Goal: Information Seeking & Learning: Learn about a topic

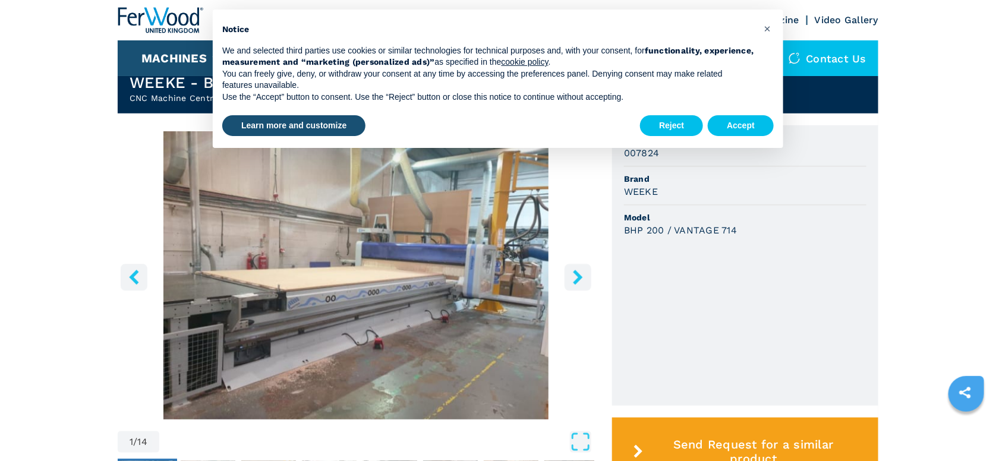
scroll to position [297, 0]
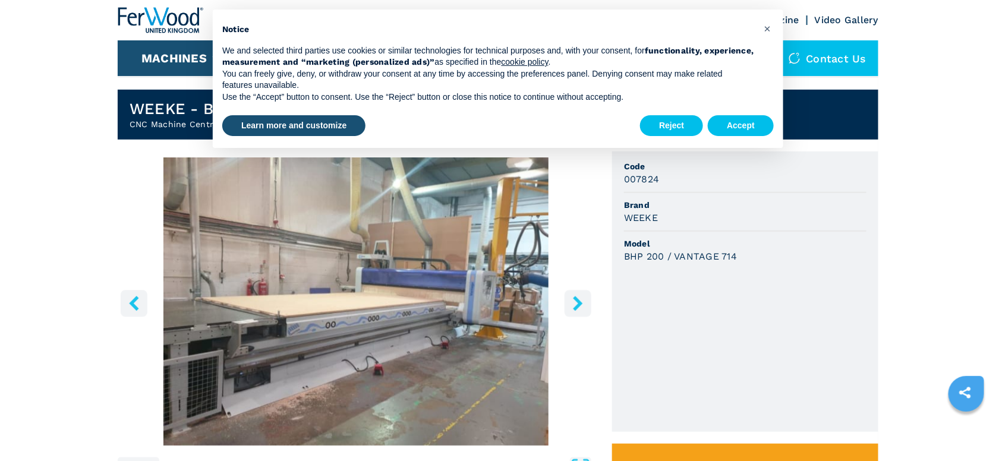
click at [18, 408] on main "HOMEPAGE | machines | cnc machine centres and routers | cnc machine centres wit…" at bounding box center [498, 371] width 996 height 1336
click at [576, 309] on icon "right-button" at bounding box center [578, 303] width 10 height 15
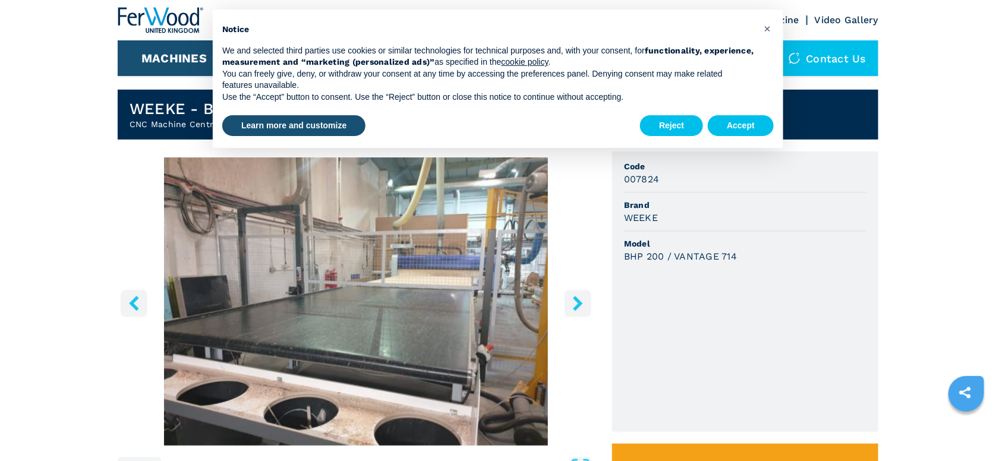
click at [576, 309] on icon "right-button" at bounding box center [578, 303] width 10 height 15
click at [578, 307] on icon "right-button" at bounding box center [577, 303] width 15 height 15
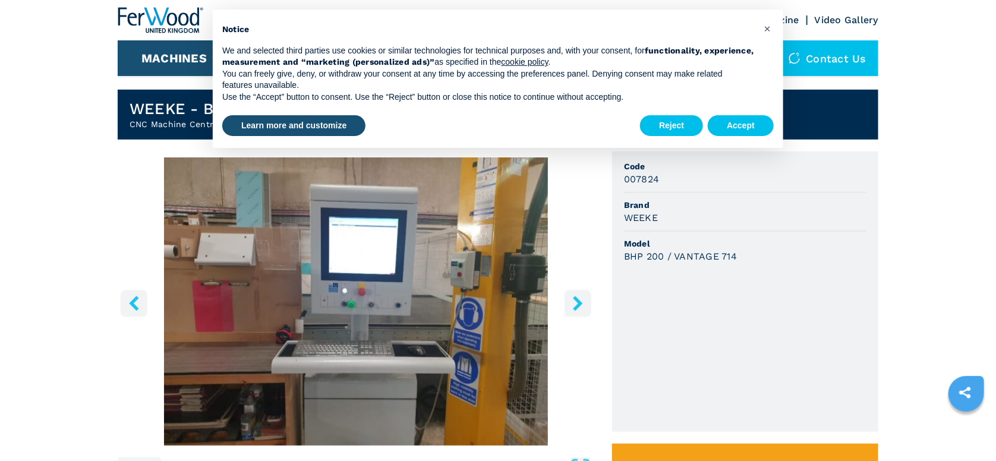
click at [578, 307] on icon "right-button" at bounding box center [577, 303] width 15 height 15
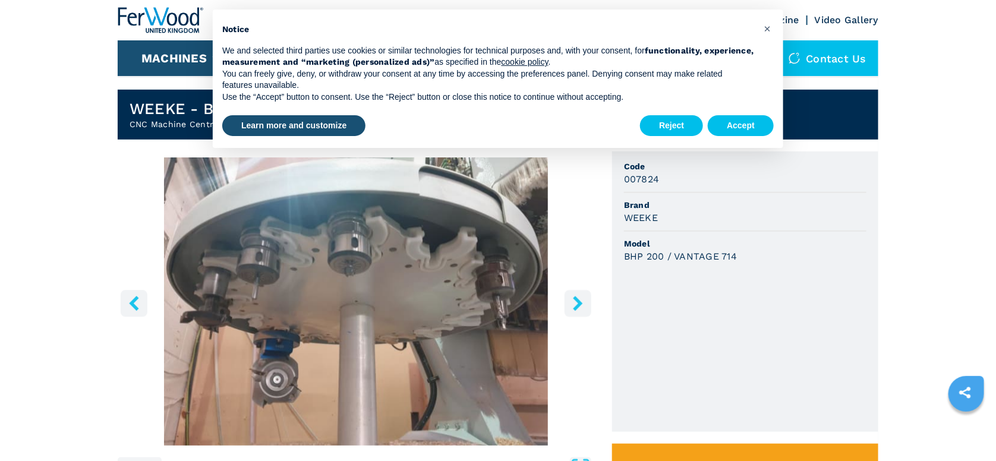
click at [578, 307] on icon "right-button" at bounding box center [577, 303] width 15 height 15
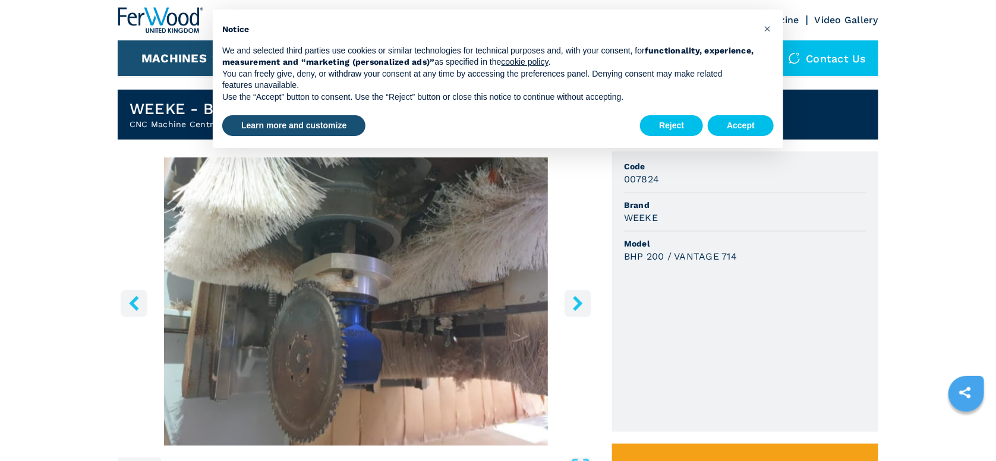
click at [578, 307] on icon "right-button" at bounding box center [577, 303] width 15 height 15
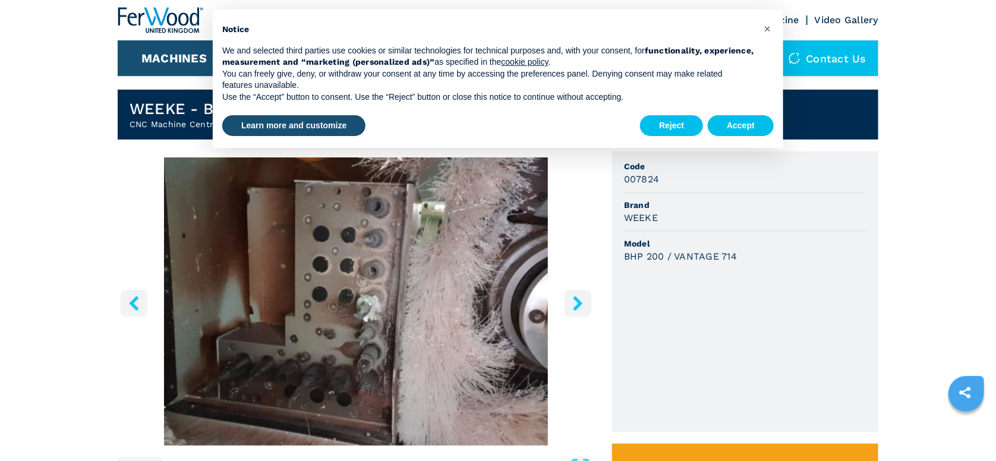
click at [578, 307] on icon "right-button" at bounding box center [577, 303] width 15 height 15
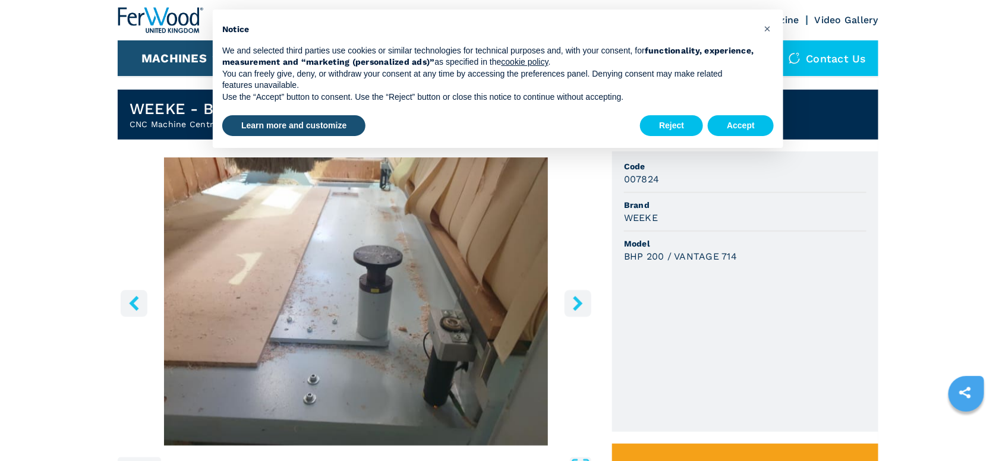
click at [578, 307] on icon "right-button" at bounding box center [577, 303] width 15 height 15
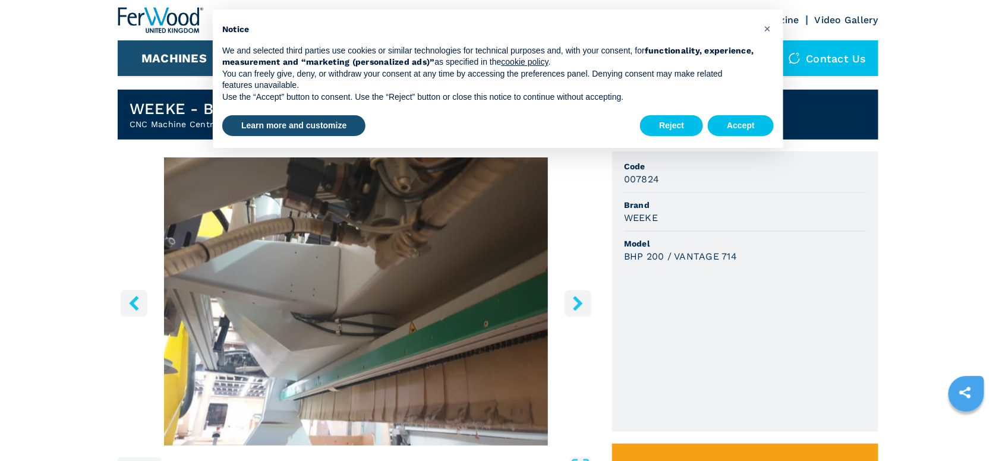
click at [578, 307] on icon "right-button" at bounding box center [577, 303] width 15 height 15
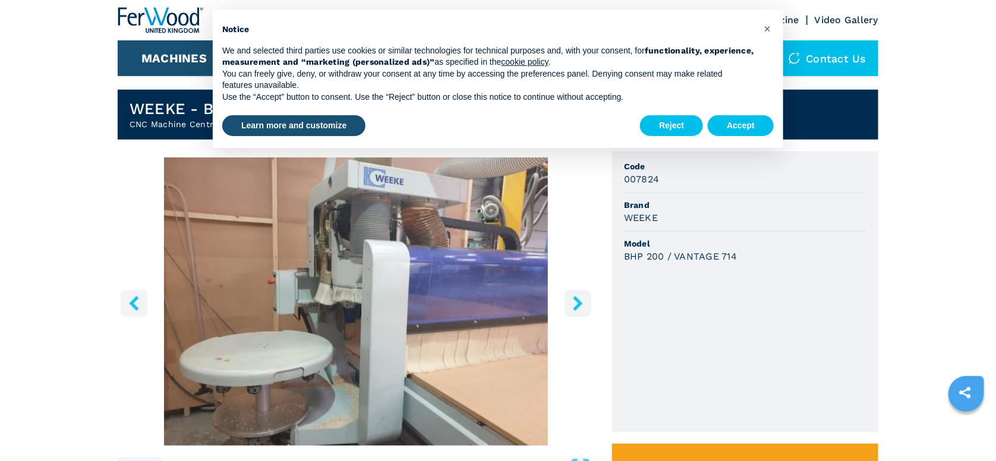
click at [578, 307] on icon "right-button" at bounding box center [577, 303] width 15 height 15
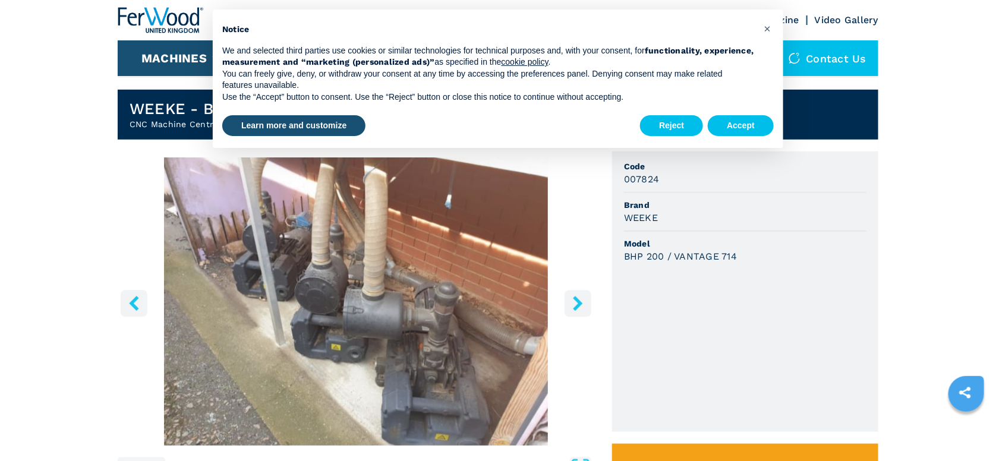
click at [578, 307] on icon "right-button" at bounding box center [577, 303] width 15 height 15
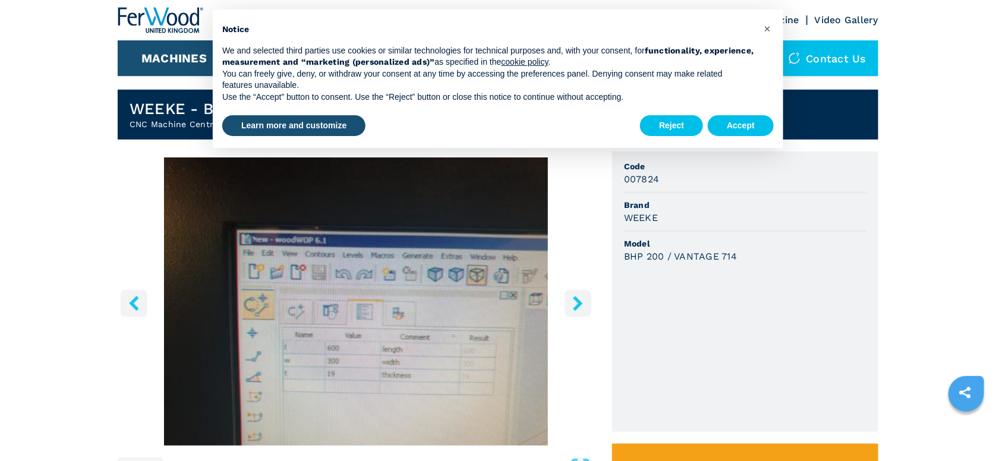
click at [578, 307] on icon "right-button" at bounding box center [577, 303] width 15 height 15
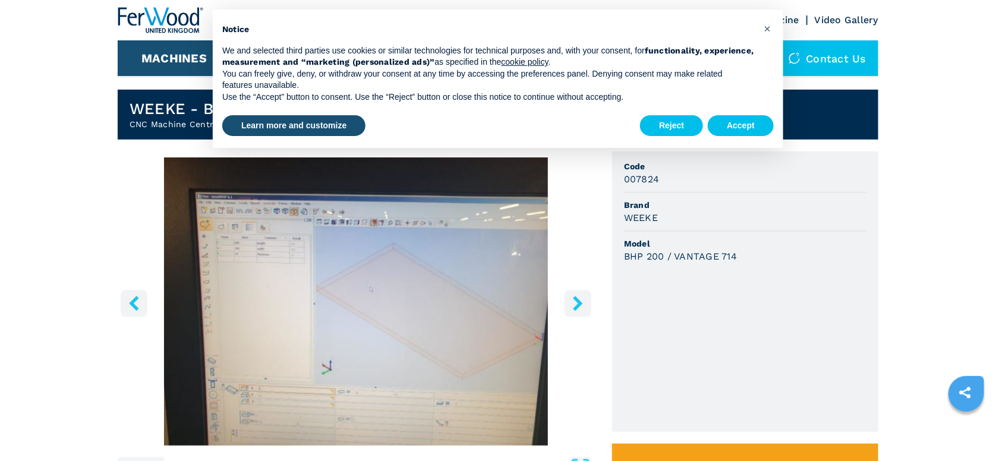
click at [578, 307] on icon "right-button" at bounding box center [577, 303] width 15 height 15
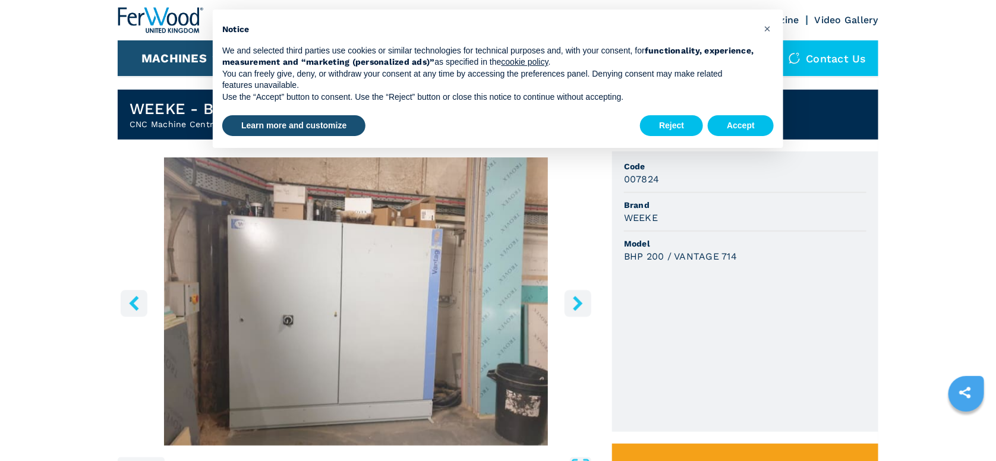
click at [578, 307] on icon "right-button" at bounding box center [577, 303] width 15 height 15
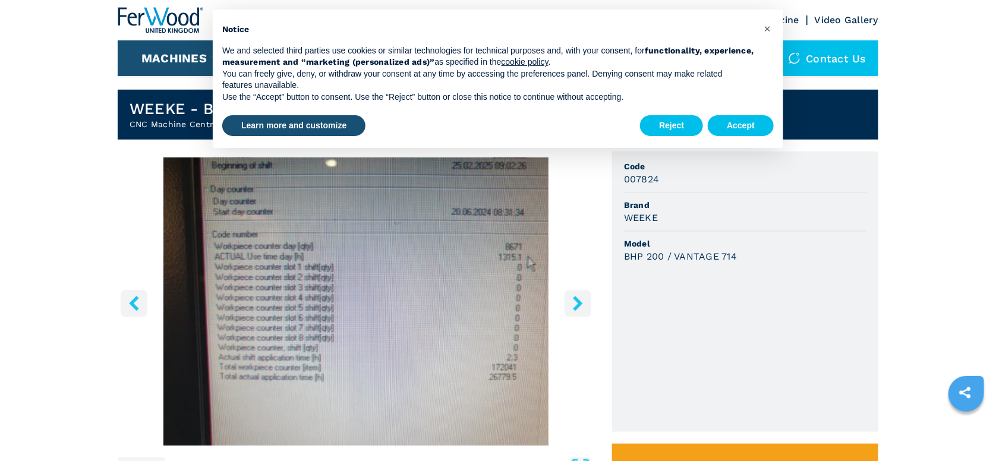
click at [578, 307] on icon "right-button" at bounding box center [577, 303] width 15 height 15
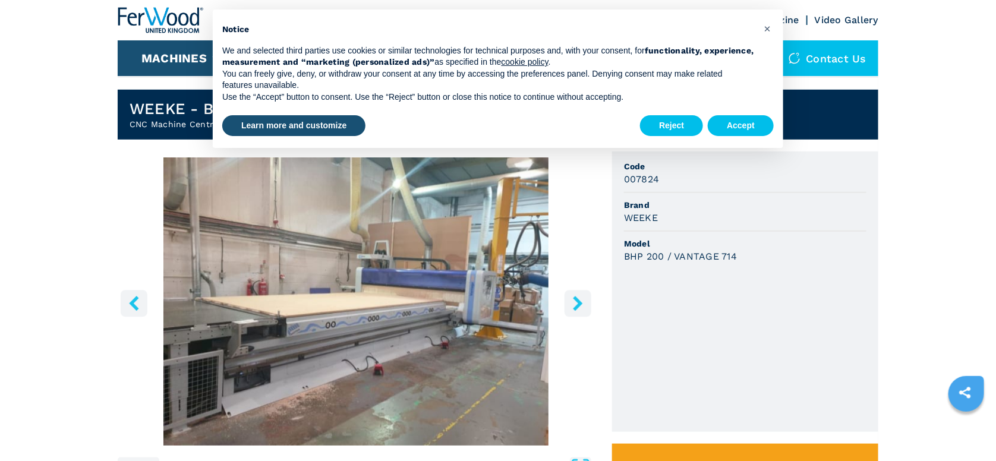
click at [578, 307] on icon "right-button" at bounding box center [577, 303] width 15 height 15
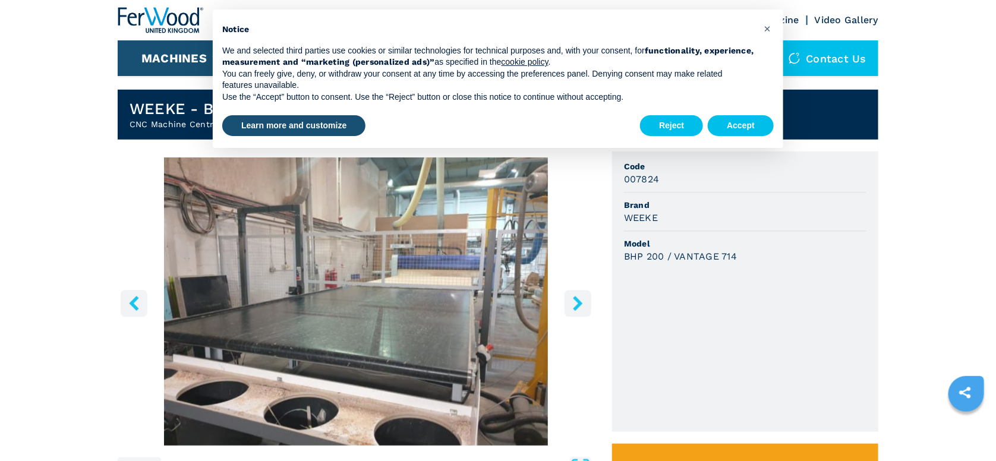
click at [578, 307] on icon "right-button" at bounding box center [577, 303] width 15 height 15
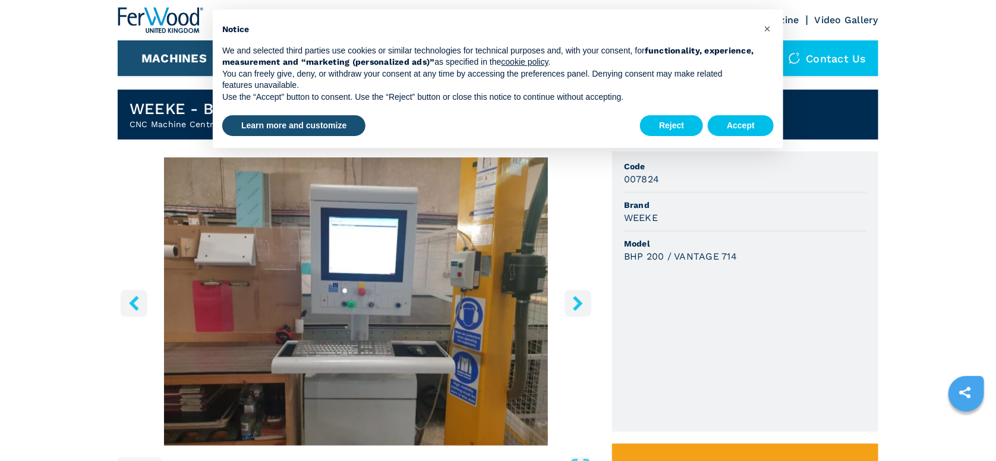
click at [578, 307] on icon "right-button" at bounding box center [577, 303] width 15 height 15
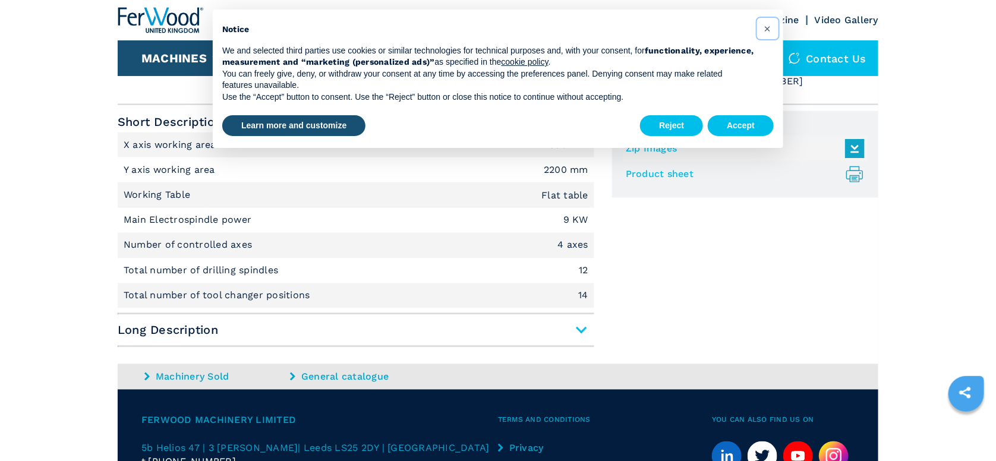
scroll to position [831, 0]
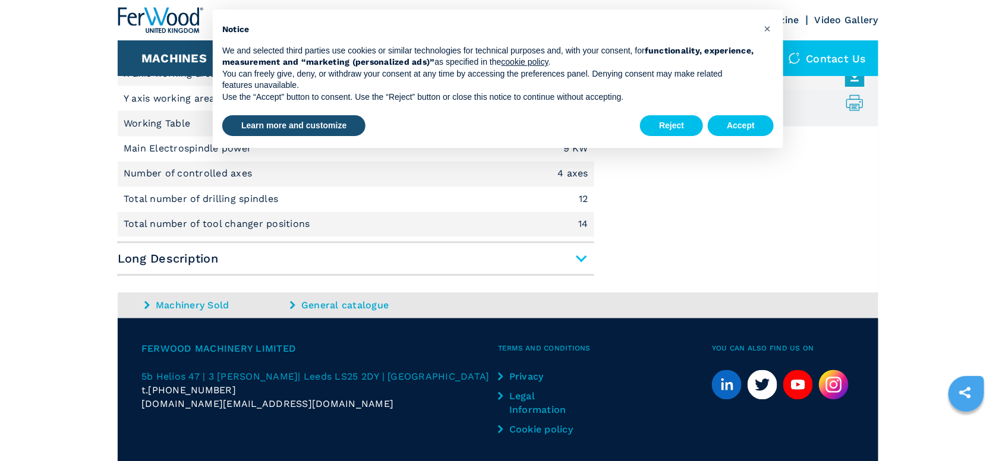
click at [579, 258] on span "Long Description" at bounding box center [356, 258] width 477 height 21
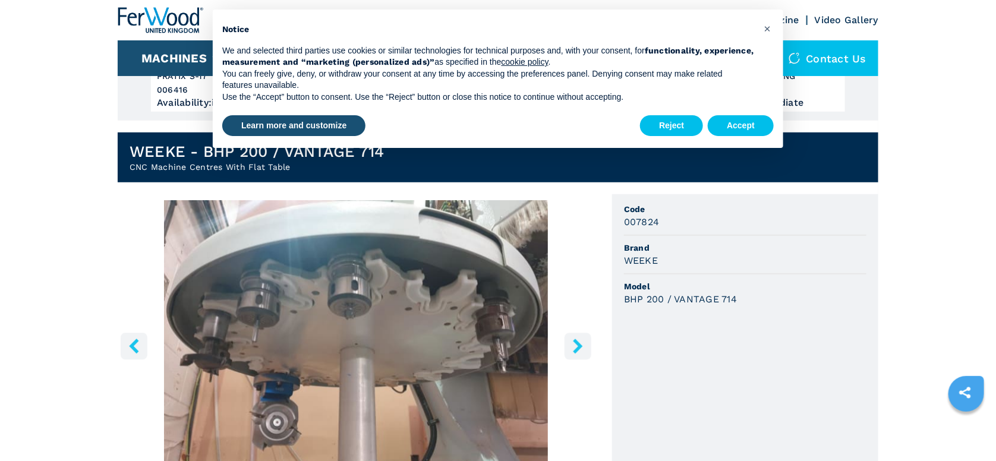
scroll to position [356, 0]
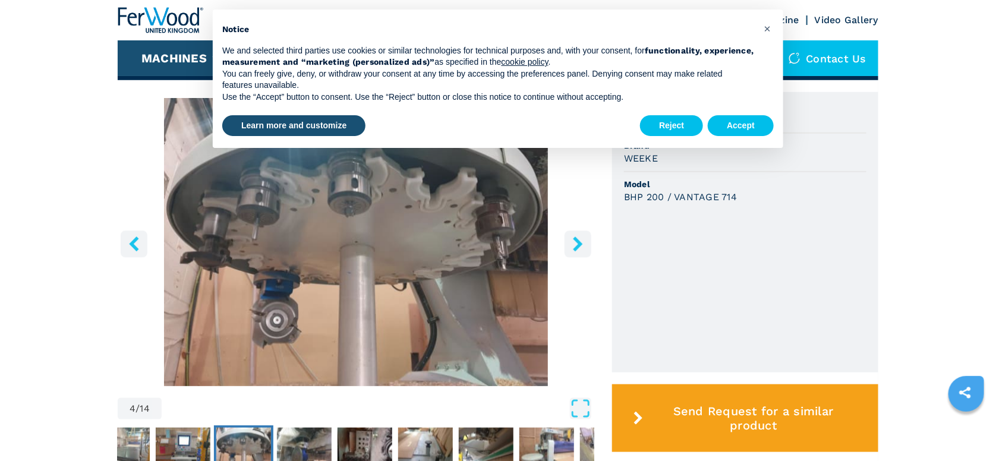
click at [138, 245] on icon "left-button" at bounding box center [134, 243] width 15 height 15
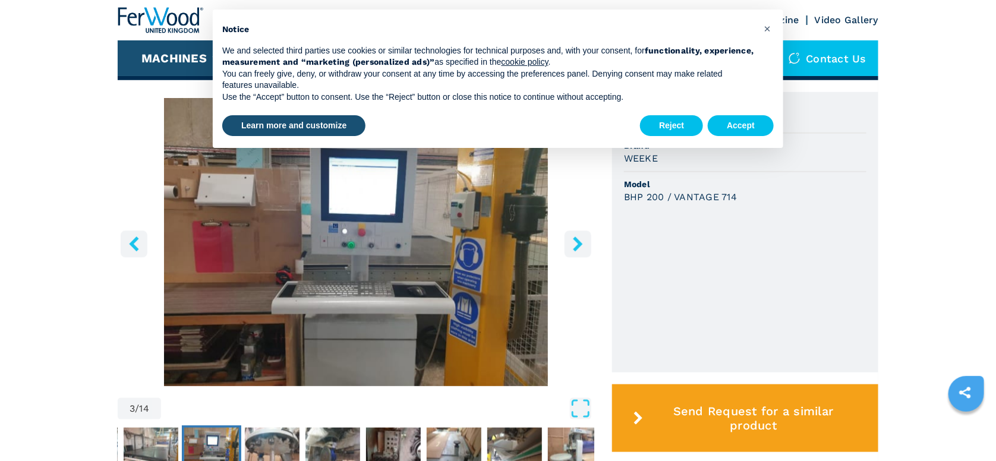
click at [138, 245] on icon "left-button" at bounding box center [134, 243] width 15 height 15
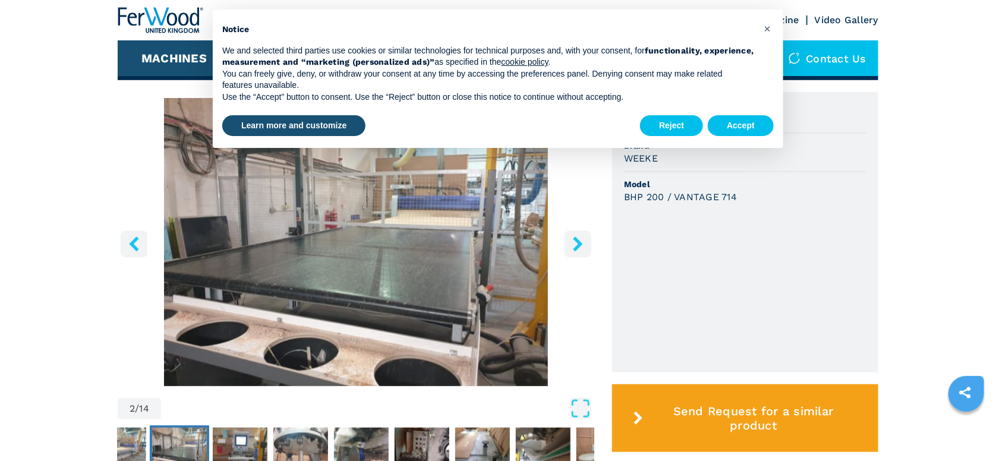
click at [138, 245] on icon "left-button" at bounding box center [134, 243] width 15 height 15
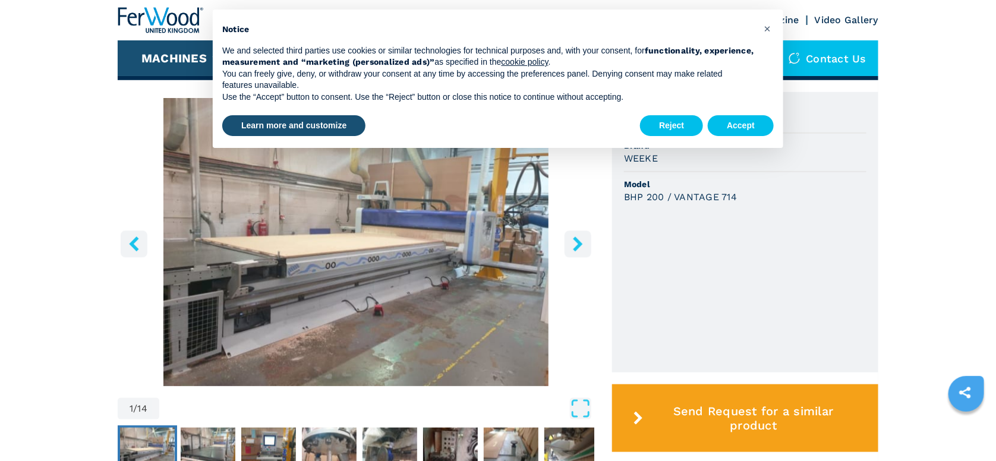
click at [138, 245] on icon "left-button" at bounding box center [134, 243] width 15 height 15
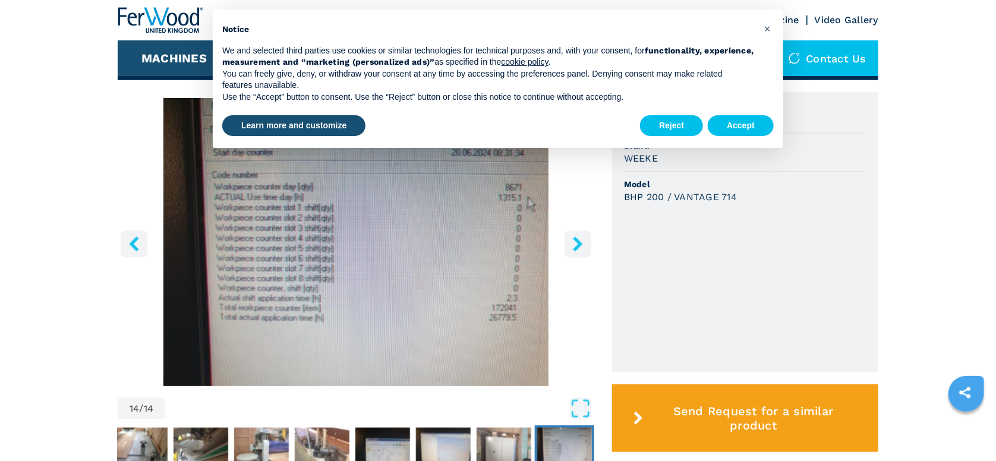
click at [138, 245] on icon "left-button" at bounding box center [134, 243] width 15 height 15
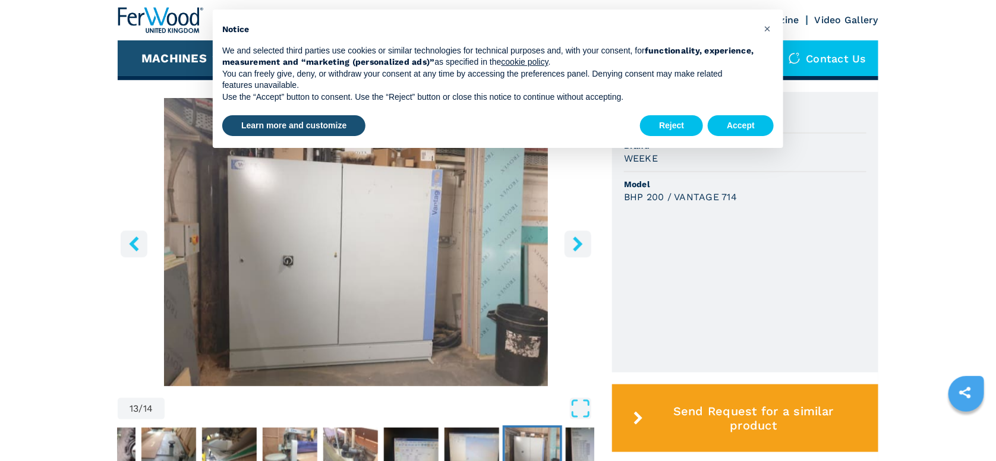
click at [138, 245] on icon "left-button" at bounding box center [134, 243] width 15 height 15
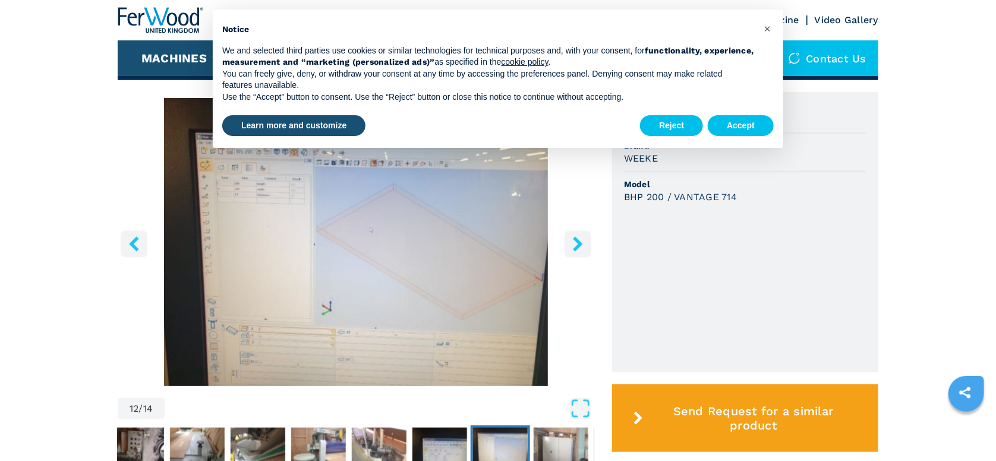
click at [138, 245] on icon "left-button" at bounding box center [134, 243] width 15 height 15
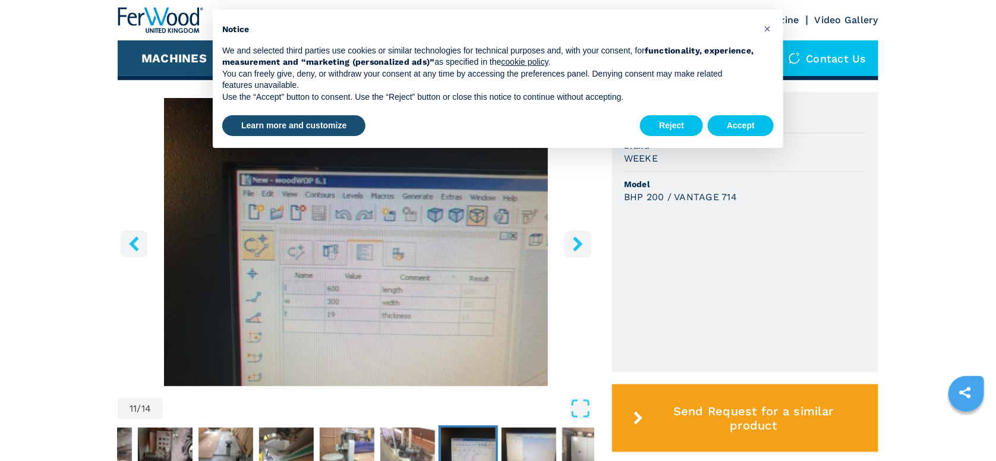
click at [138, 245] on icon "left-button" at bounding box center [134, 243] width 15 height 15
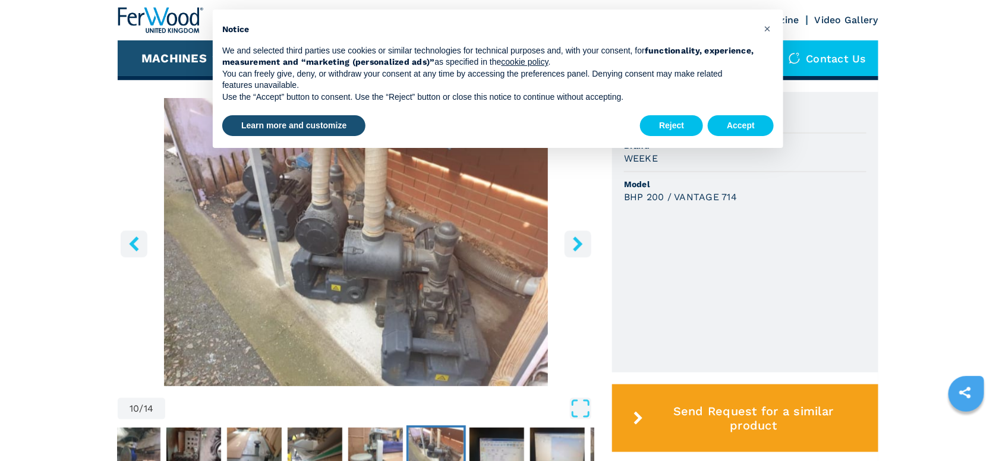
click at [138, 245] on icon "left-button" at bounding box center [134, 243] width 15 height 15
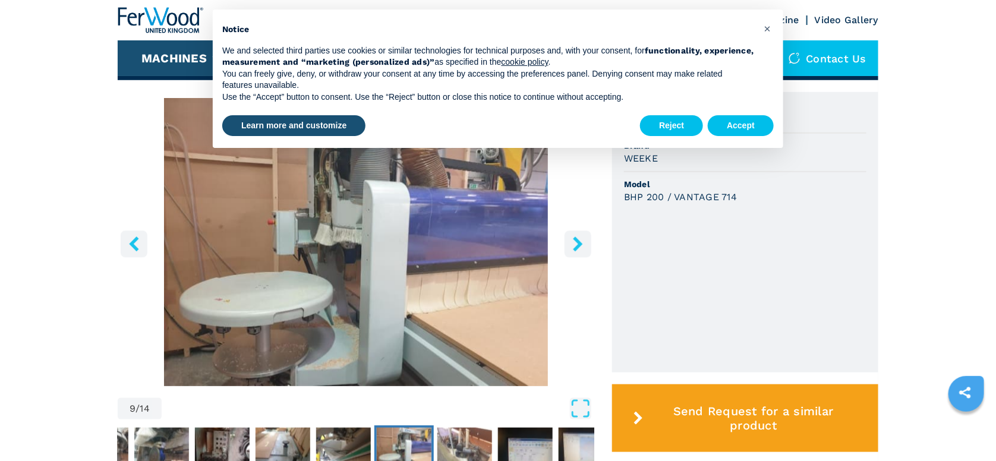
click at [138, 245] on icon "left-button" at bounding box center [134, 243] width 15 height 15
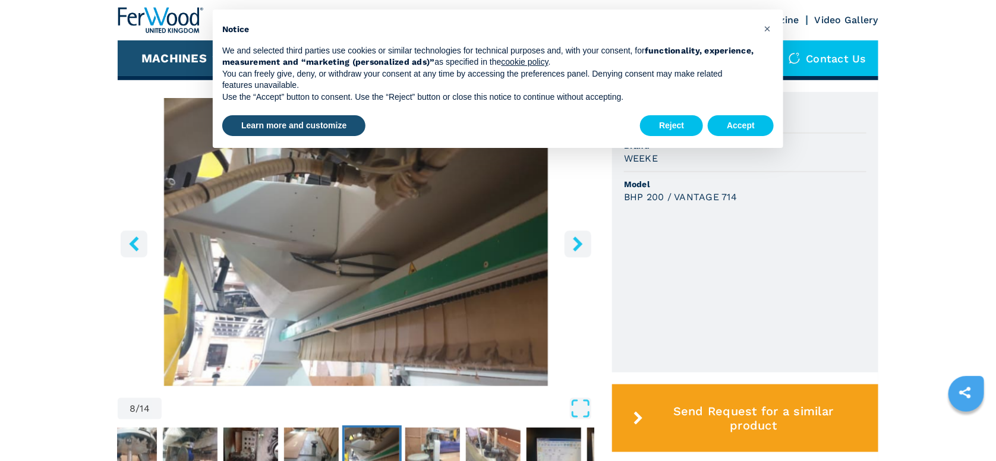
click at [138, 245] on icon "left-button" at bounding box center [134, 243] width 15 height 15
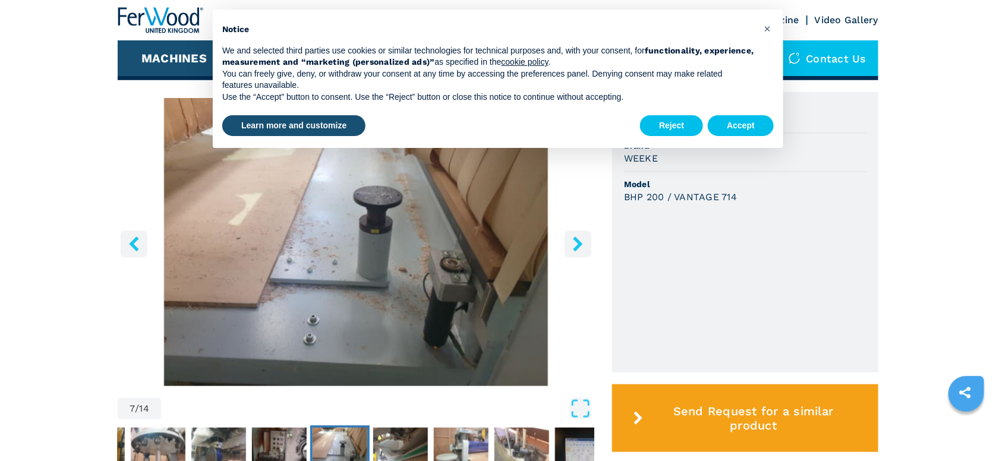
click at [138, 245] on icon "left-button" at bounding box center [134, 243] width 15 height 15
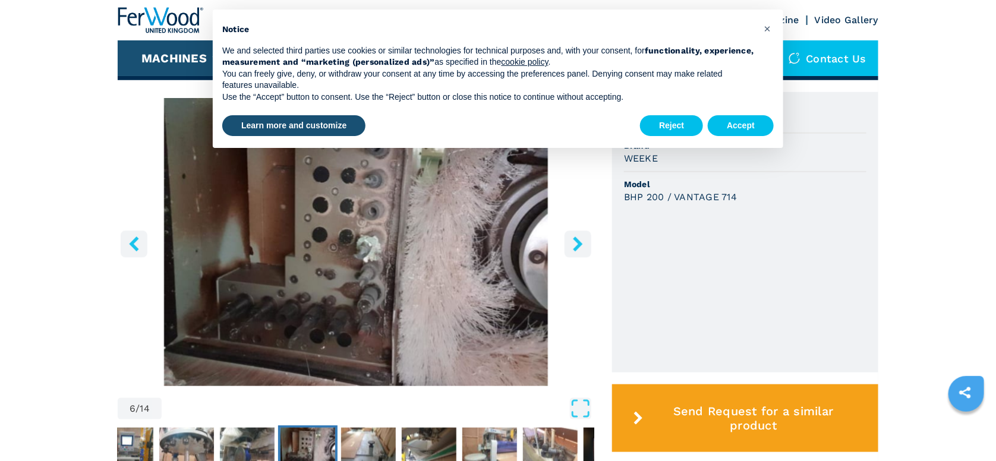
click at [138, 245] on icon "left-button" at bounding box center [134, 243] width 15 height 15
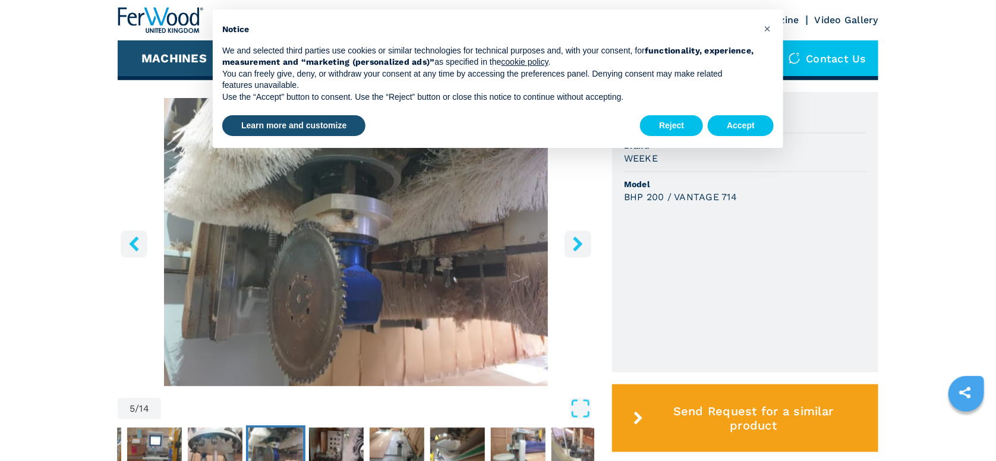
click at [138, 245] on icon "left-button" at bounding box center [134, 243] width 15 height 15
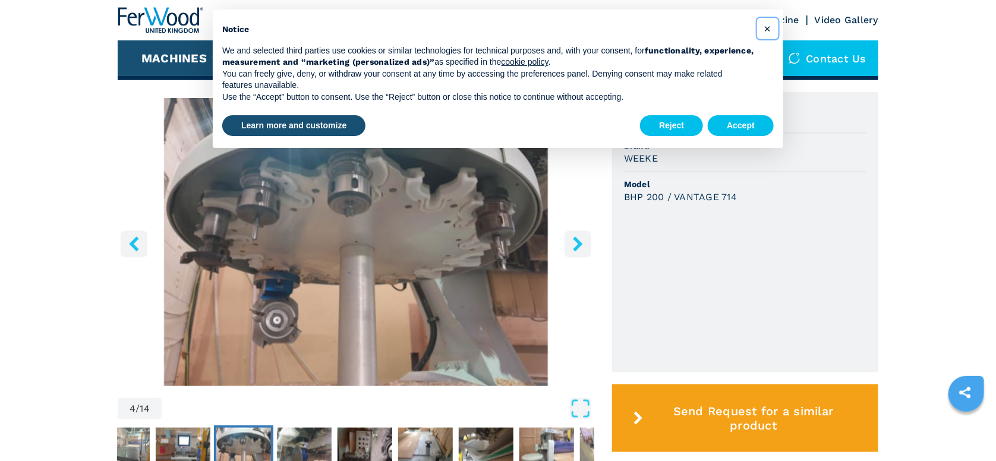
click at [771, 32] on span "×" at bounding box center [767, 28] width 7 height 14
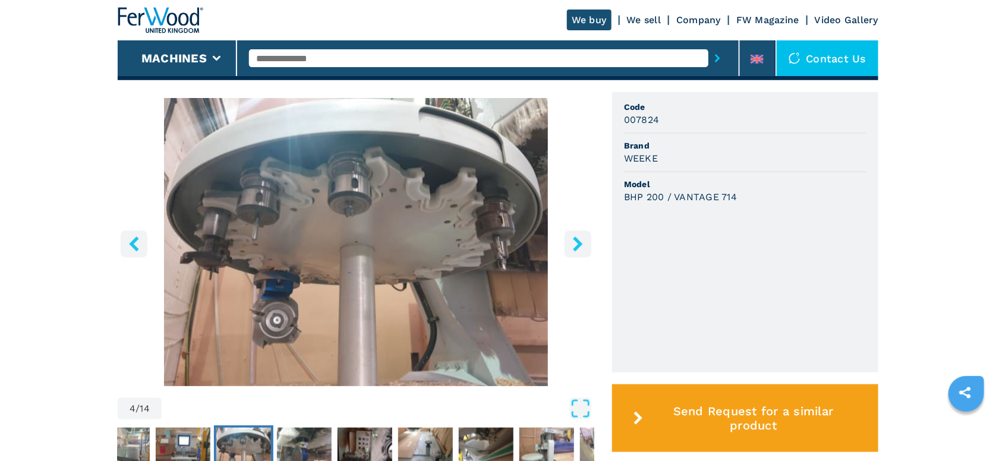
click at [132, 241] on icon "left-button" at bounding box center [134, 243] width 10 height 15
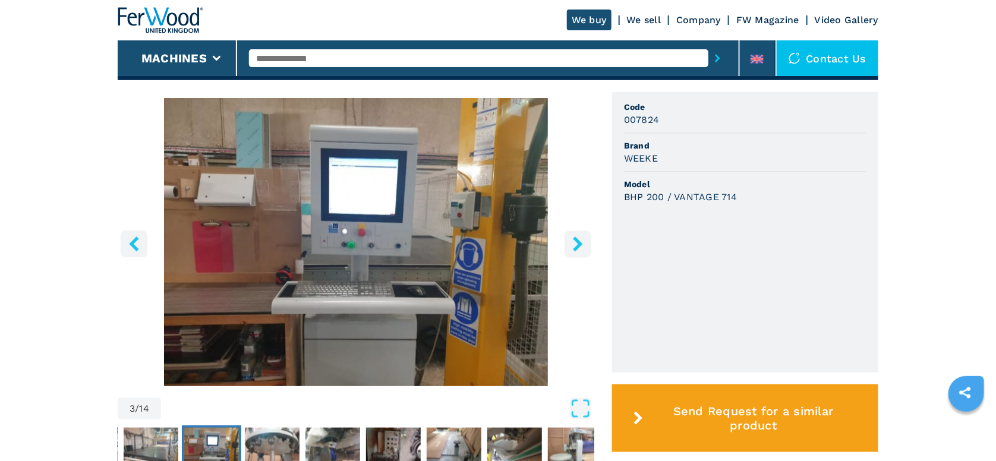
click at [132, 241] on icon "left-button" at bounding box center [134, 243] width 10 height 15
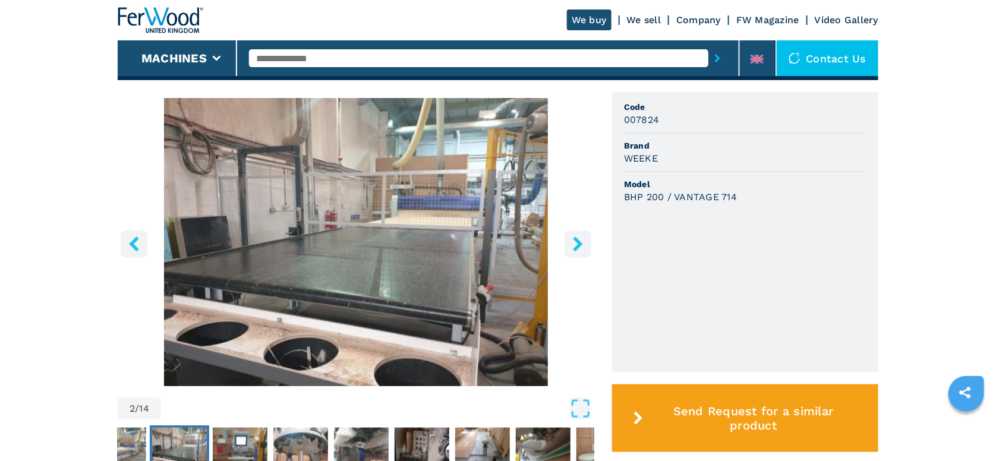
click at [132, 241] on icon "left-button" at bounding box center [134, 243] width 10 height 15
